Goal: Navigation & Orientation: Find specific page/section

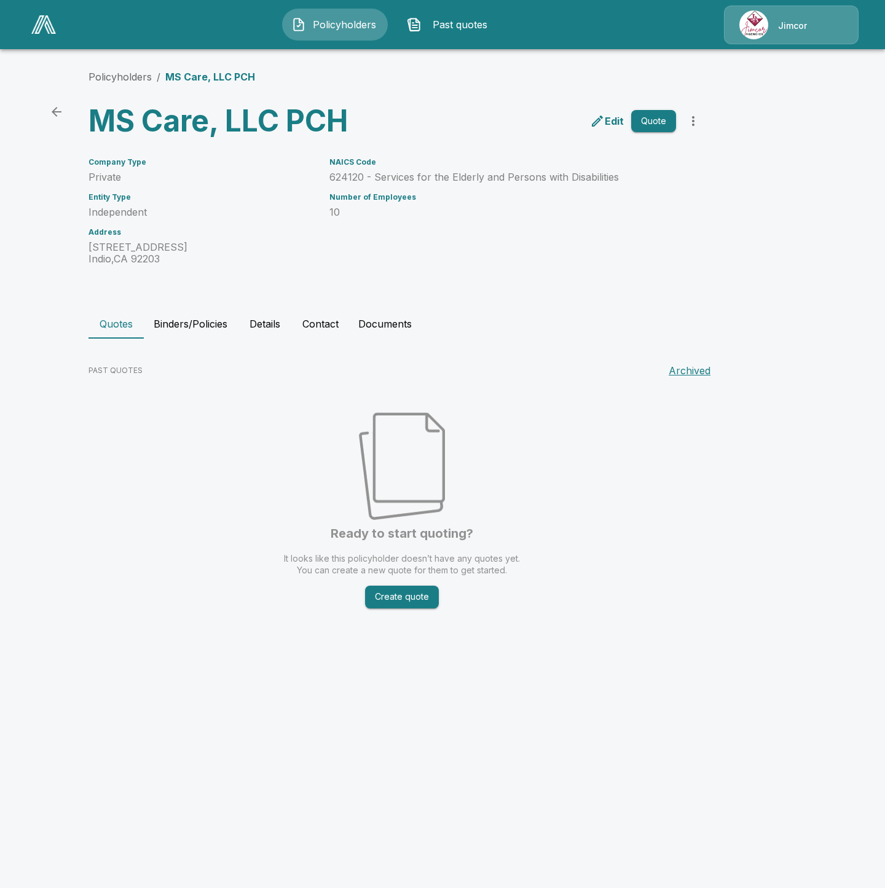
click at [45, 28] on img at bounding box center [43, 24] width 25 height 18
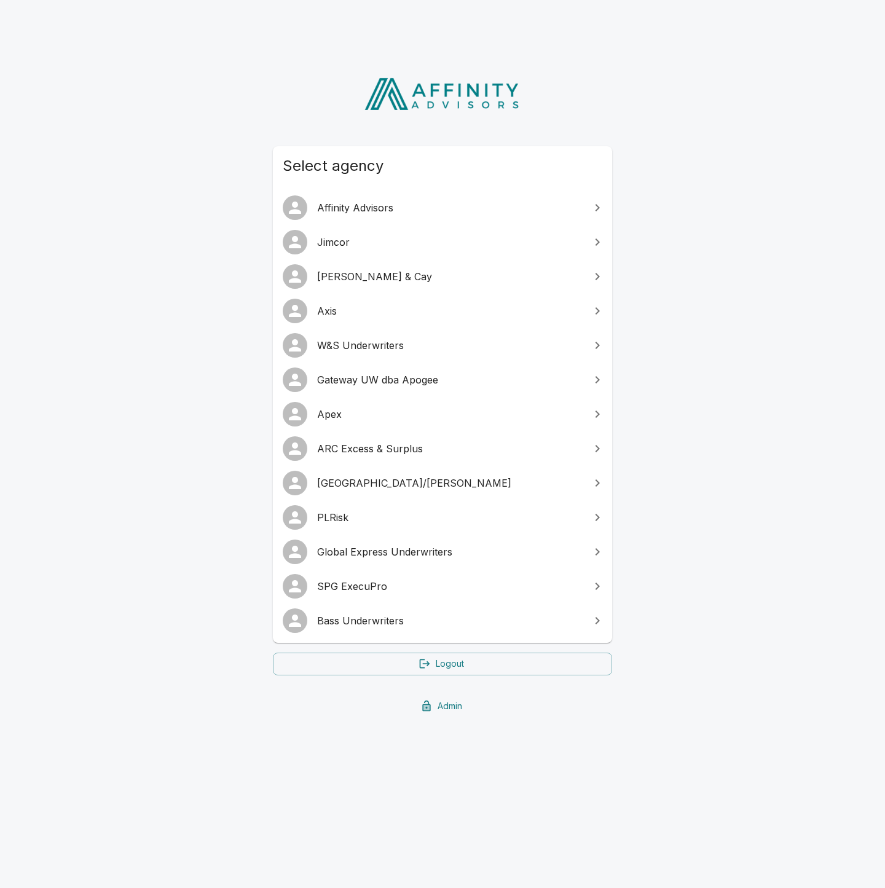
click at [581, 580] on span "SPG ExecuPro" at bounding box center [449, 586] width 265 height 15
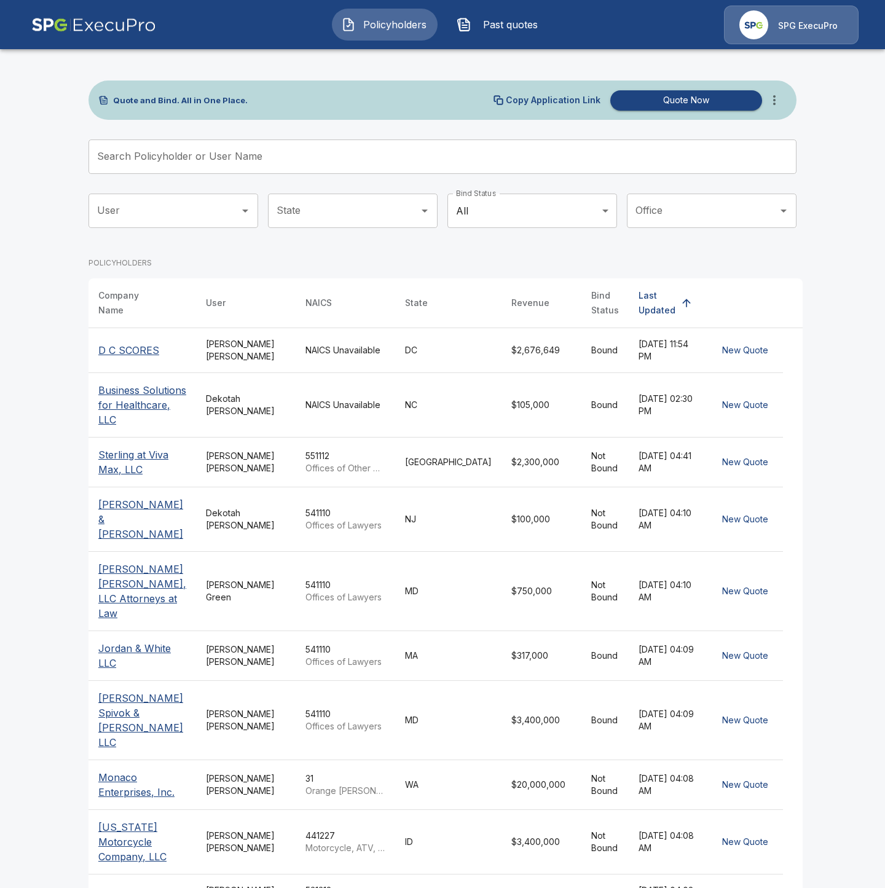
click at [809, 22] on p "SPG ExecuPro" at bounding box center [808, 26] width 60 height 12
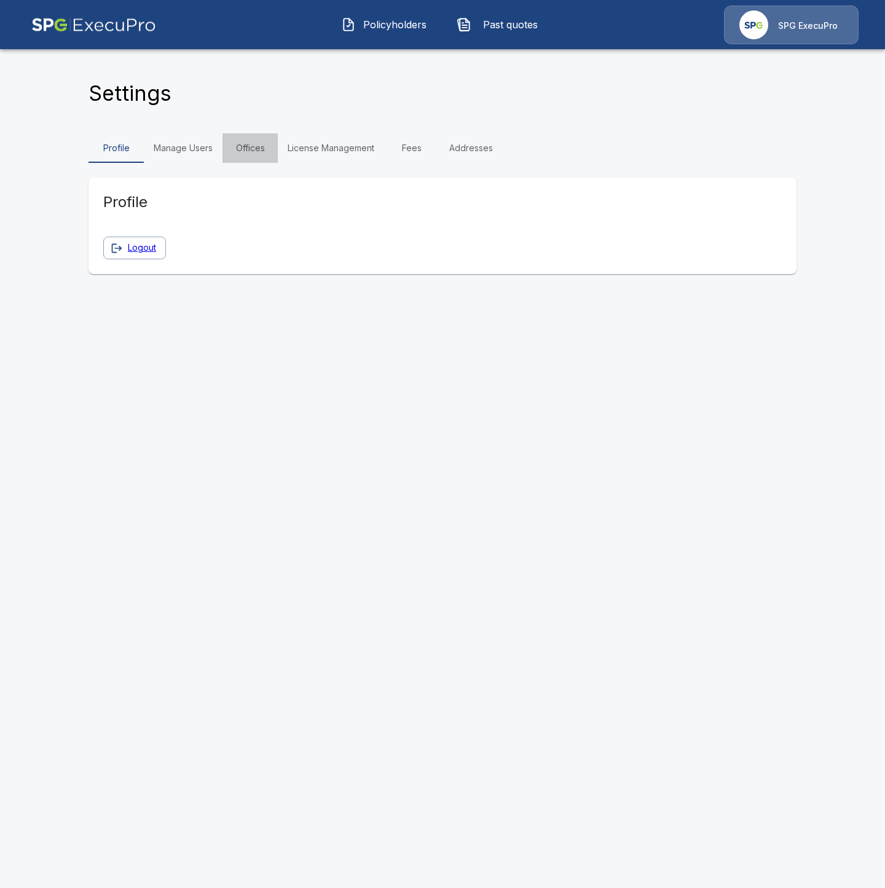
click at [266, 149] on link "Offices" at bounding box center [249, 147] width 55 height 29
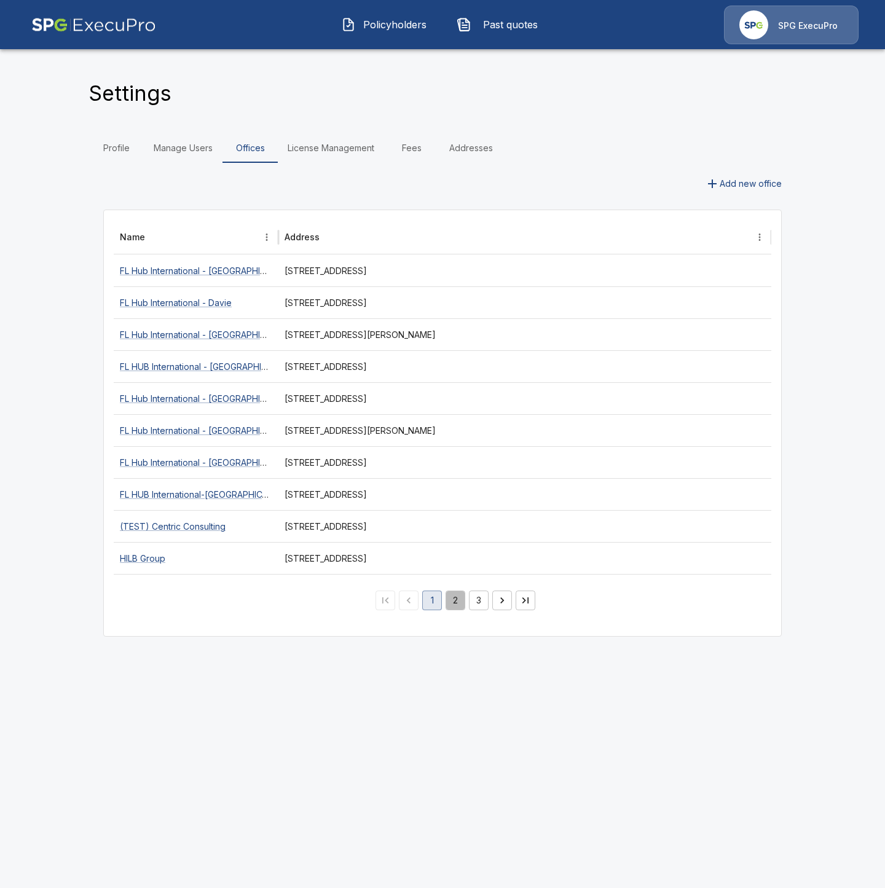
click at [458, 594] on button "2" at bounding box center [456, 601] width 20 height 20
click at [477, 600] on button "3" at bounding box center [479, 601] width 20 height 20
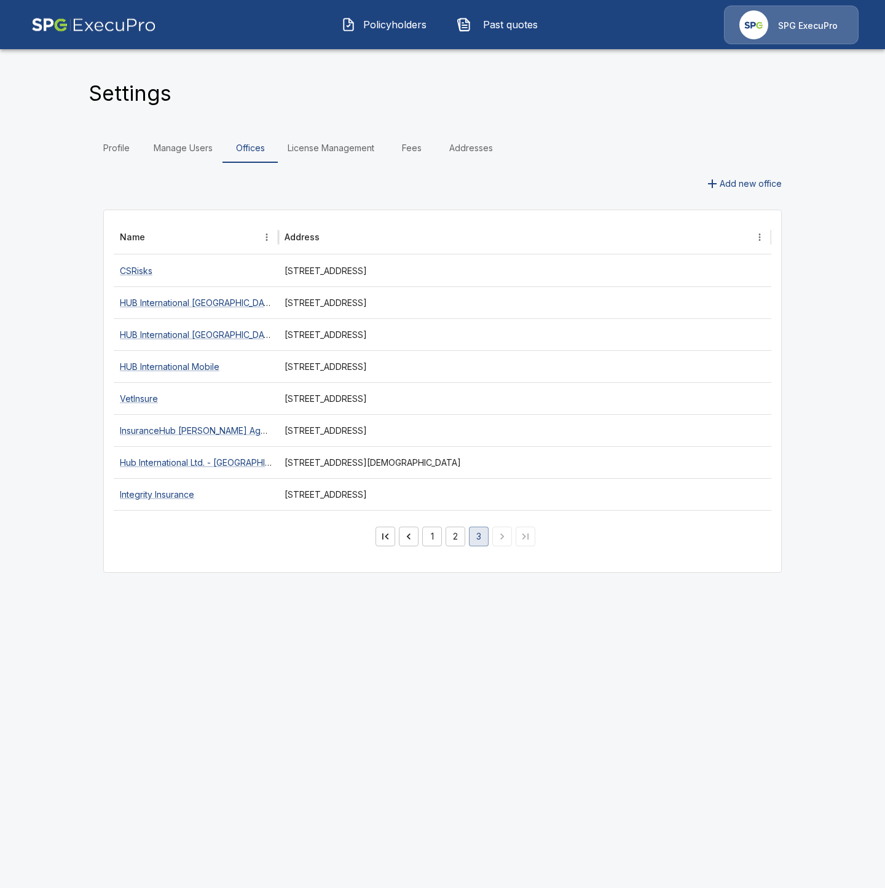
click at [453, 538] on button "2" at bounding box center [456, 537] width 20 height 20
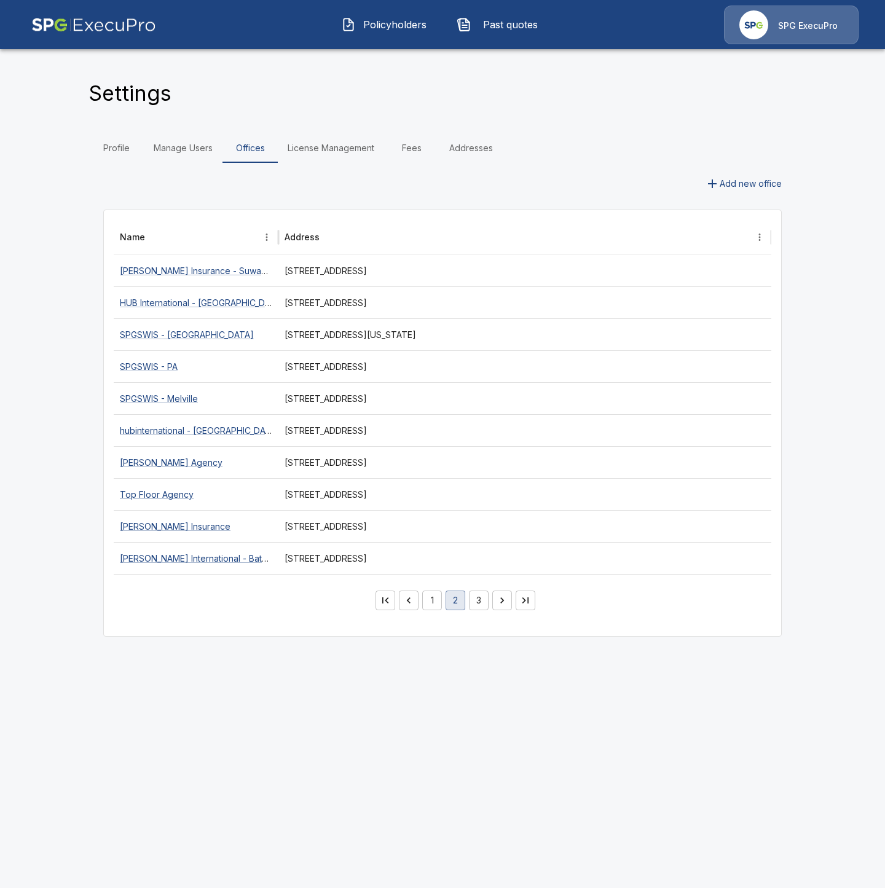
click at [433, 606] on button "1" at bounding box center [432, 601] width 20 height 20
click at [450, 608] on button "2" at bounding box center [456, 601] width 20 height 20
click at [477, 602] on button "3" at bounding box center [479, 601] width 20 height 20
